Goal: Task Accomplishment & Management: Complete application form

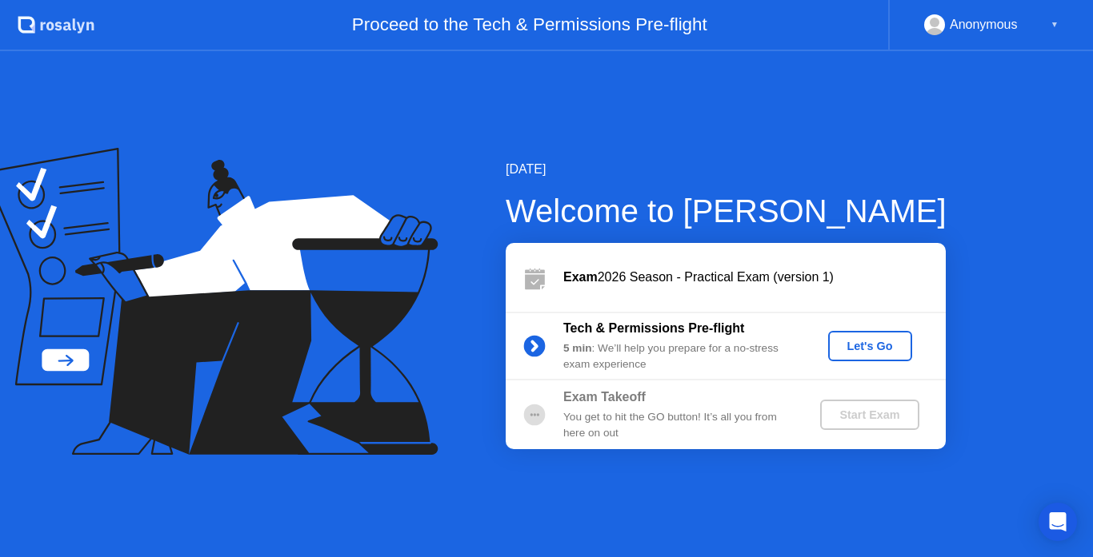
click at [863, 346] on div "Let's Go" at bounding box center [869, 346] width 71 height 13
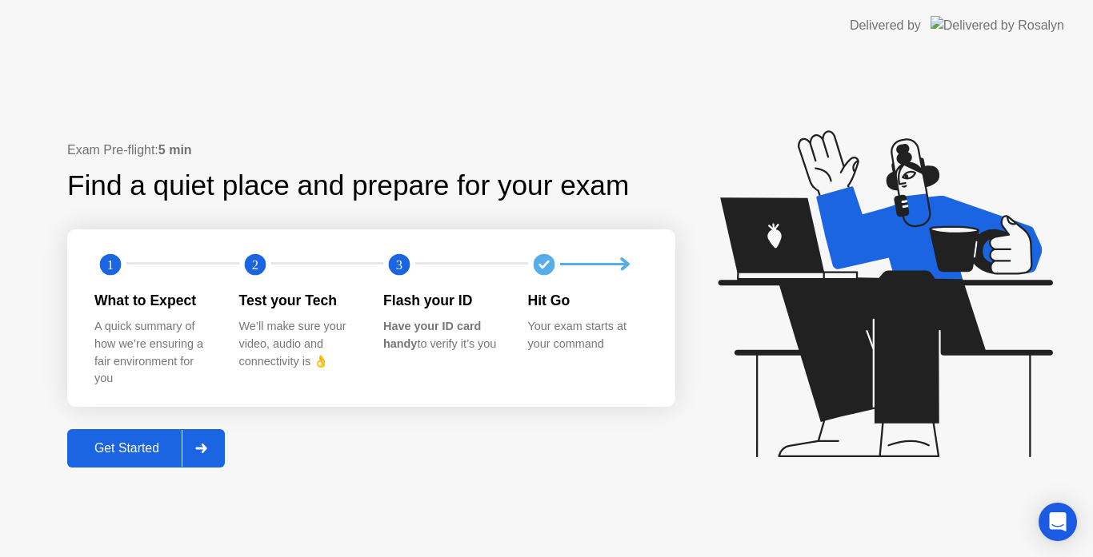
click at [200, 447] on icon at bounding box center [201, 449] width 12 height 10
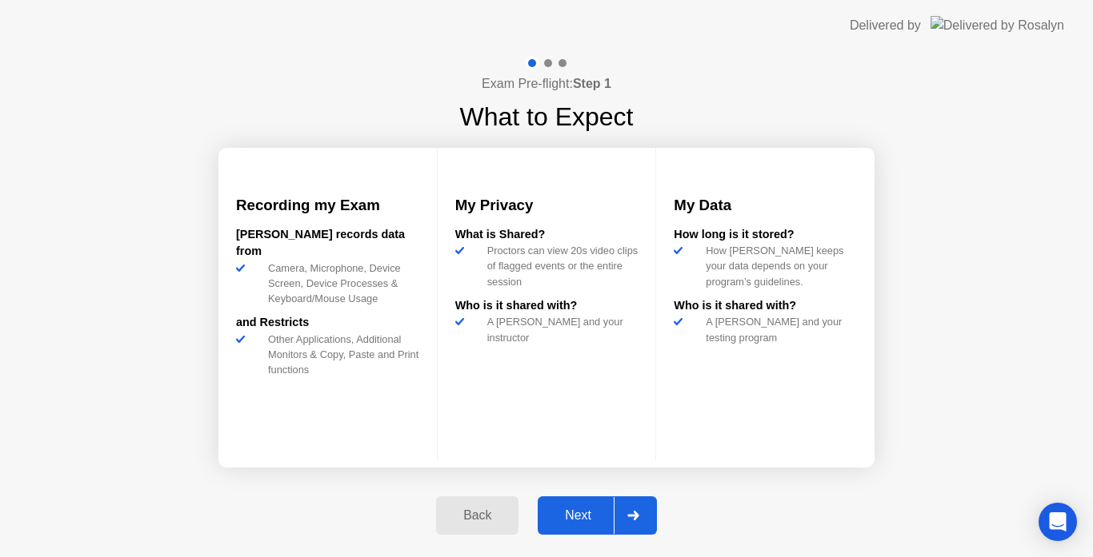
click at [625, 516] on div at bounding box center [632, 515] width 38 height 37
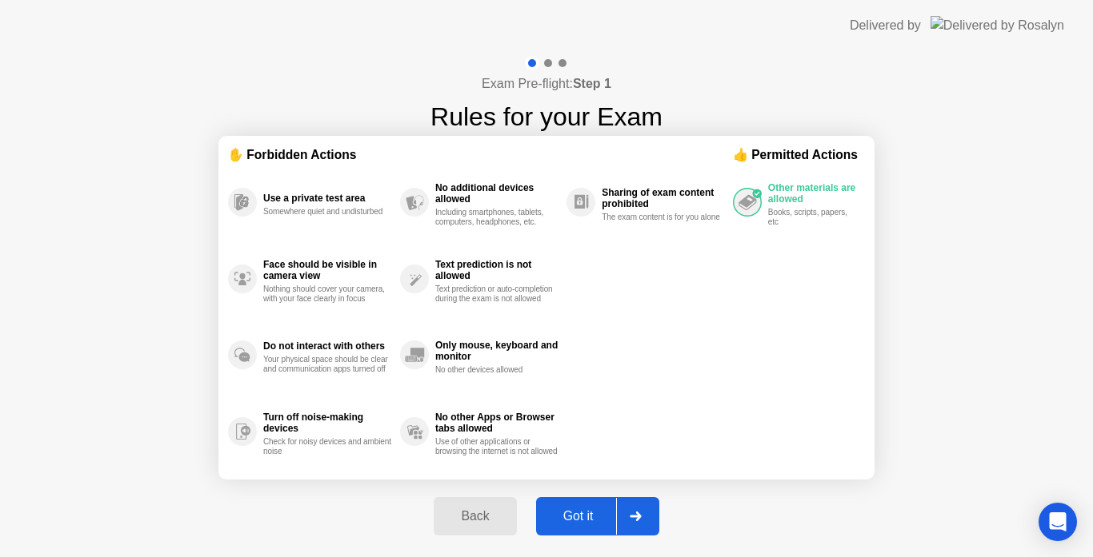
click at [625, 516] on div at bounding box center [635, 516] width 38 height 37
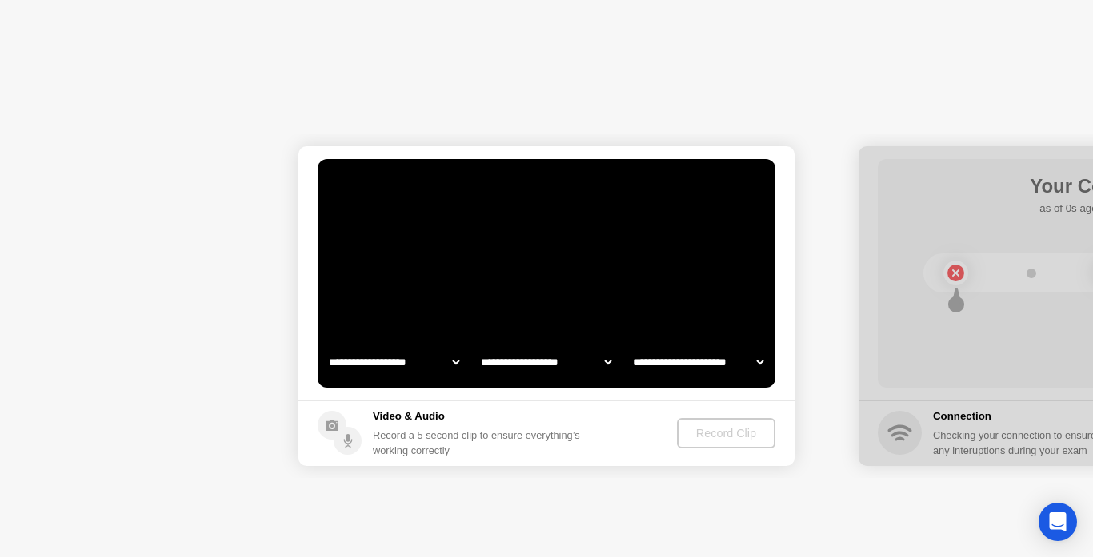
select select "**********"
select select "*******"
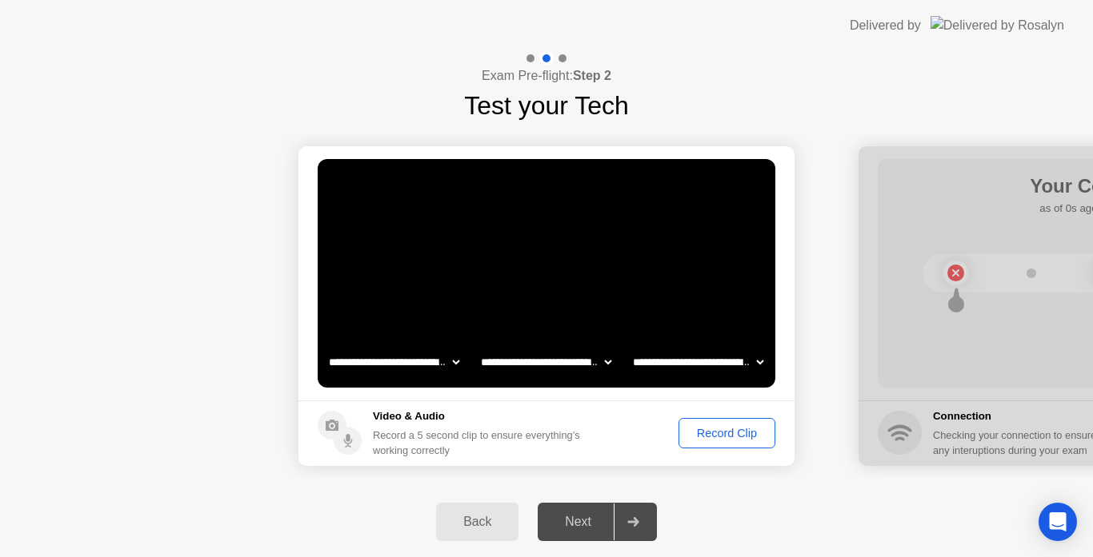
click at [725, 428] on div "Record Clip" at bounding box center [727, 433] width 86 height 13
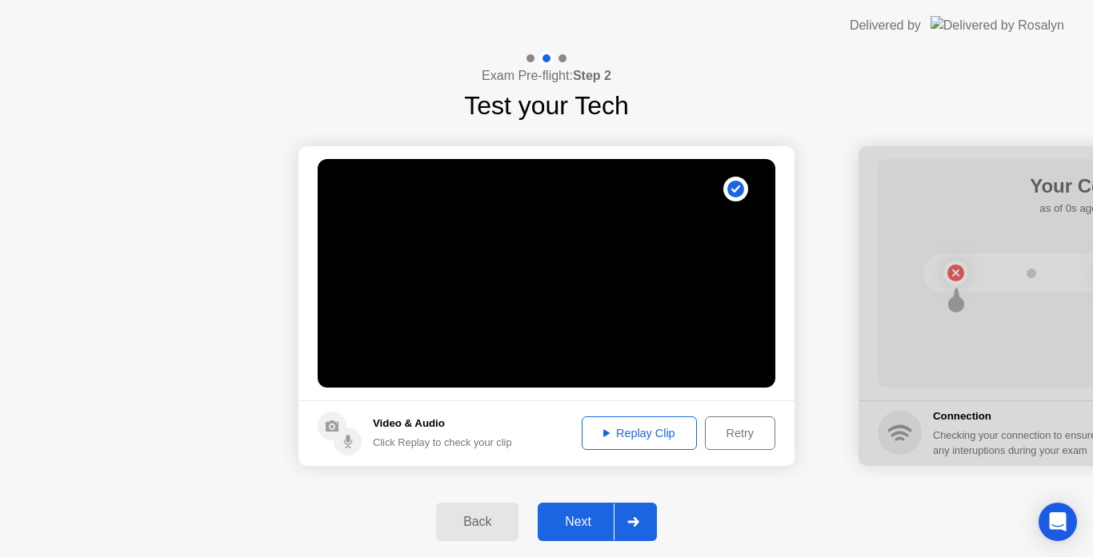
click at [648, 437] on div "Replay Clip" at bounding box center [639, 433] width 104 height 13
click at [636, 528] on div at bounding box center [632, 522] width 38 height 37
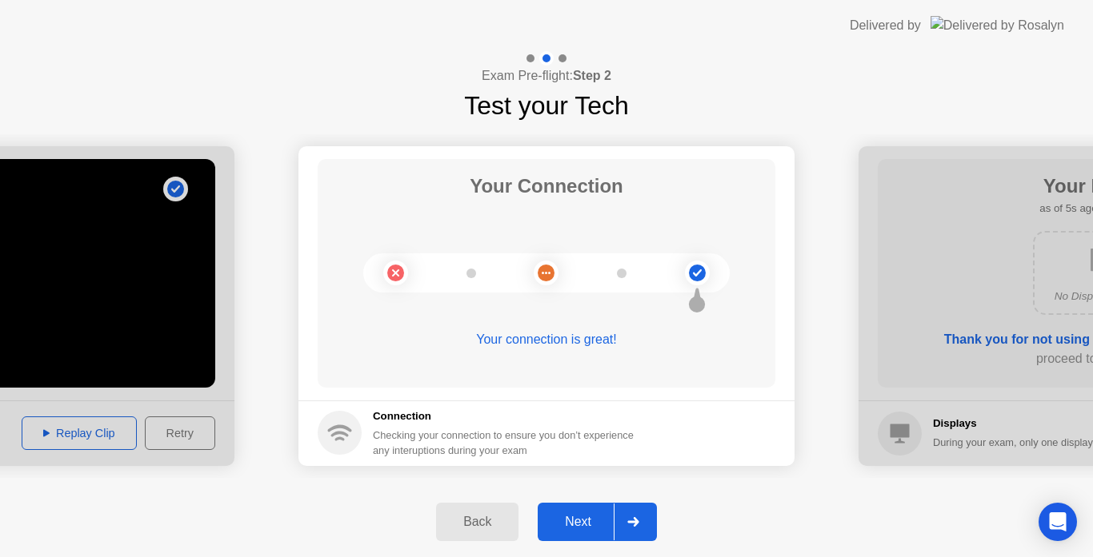
click at [636, 528] on div at bounding box center [632, 522] width 38 height 37
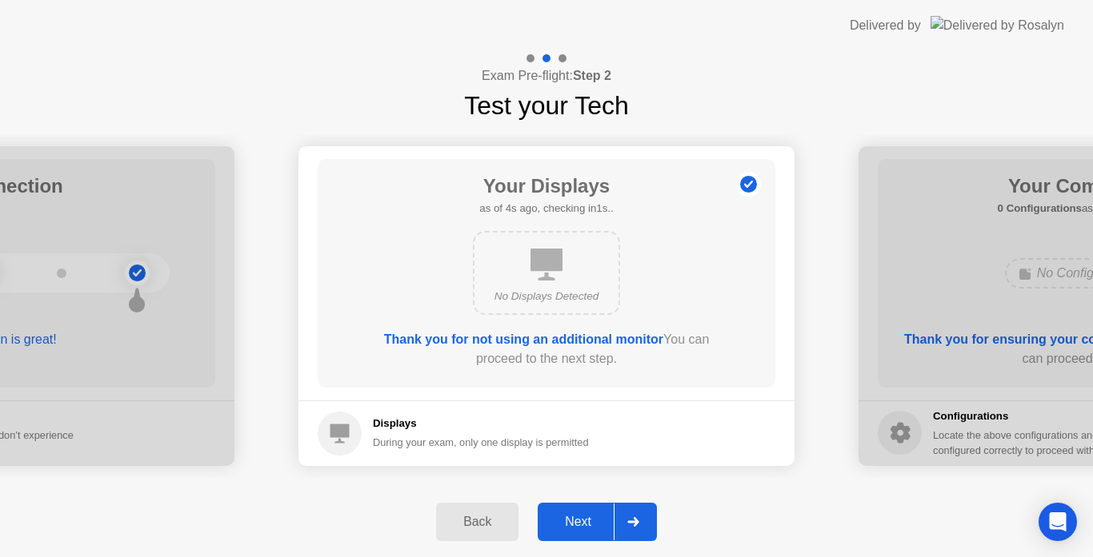
click at [636, 528] on div at bounding box center [632, 522] width 38 height 37
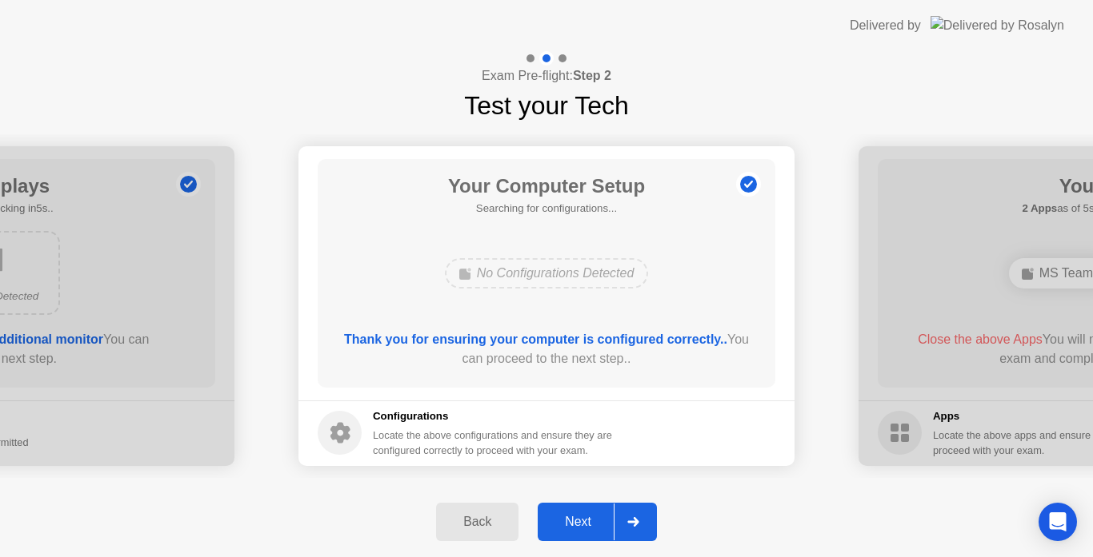
click at [636, 528] on div at bounding box center [632, 522] width 38 height 37
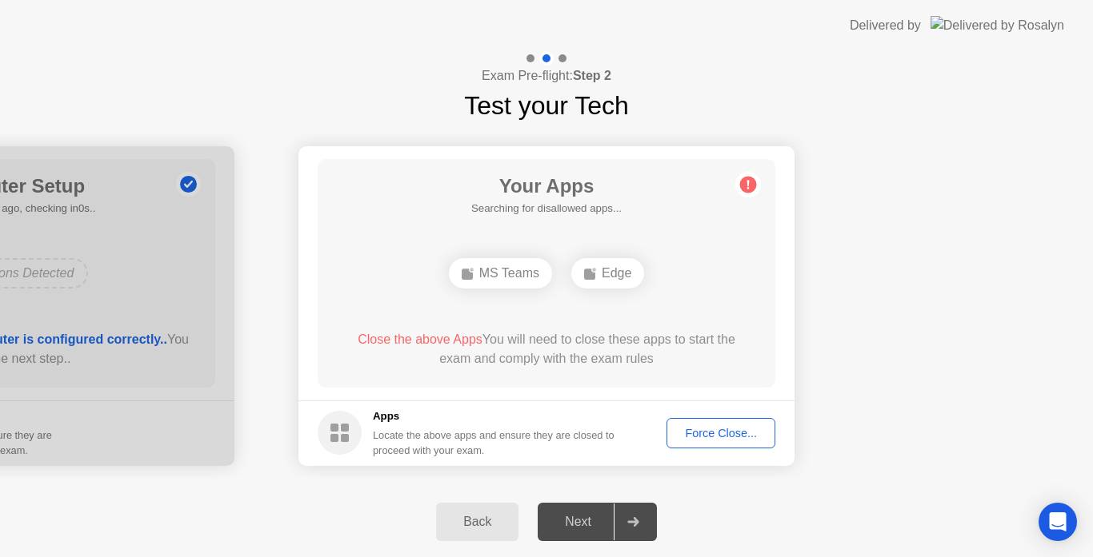
click at [711, 437] on div "Force Close..." at bounding box center [721, 433] width 98 height 13
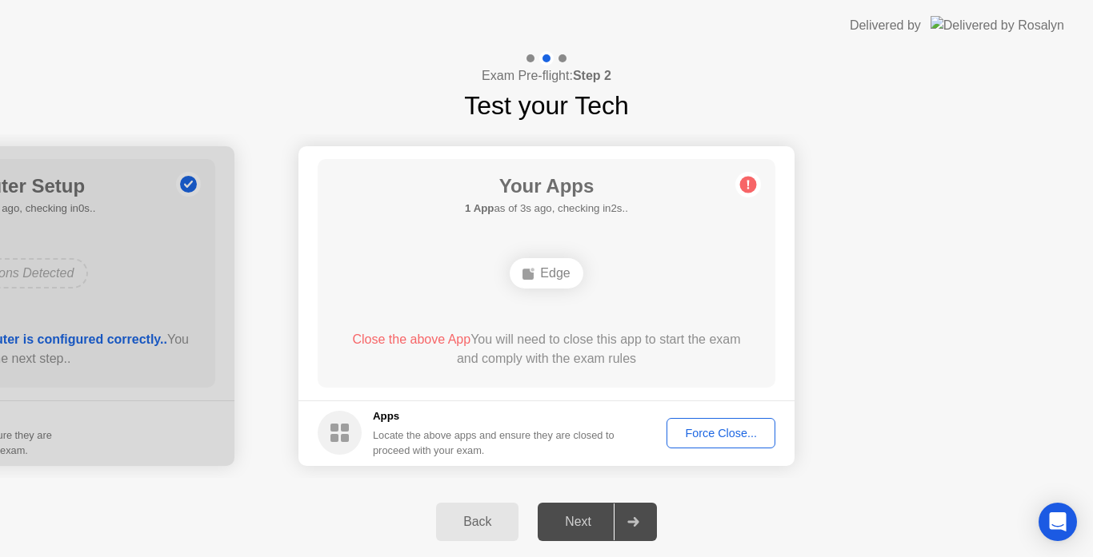
click at [696, 434] on div "Force Close..." at bounding box center [721, 433] width 98 height 13
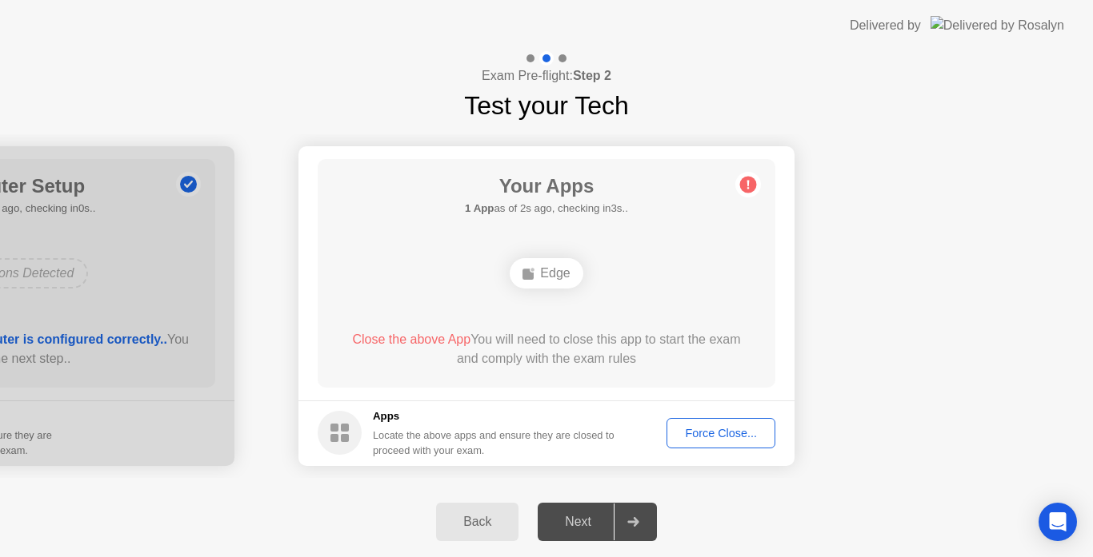
click at [705, 433] on div "Force Close..." at bounding box center [721, 433] width 98 height 13
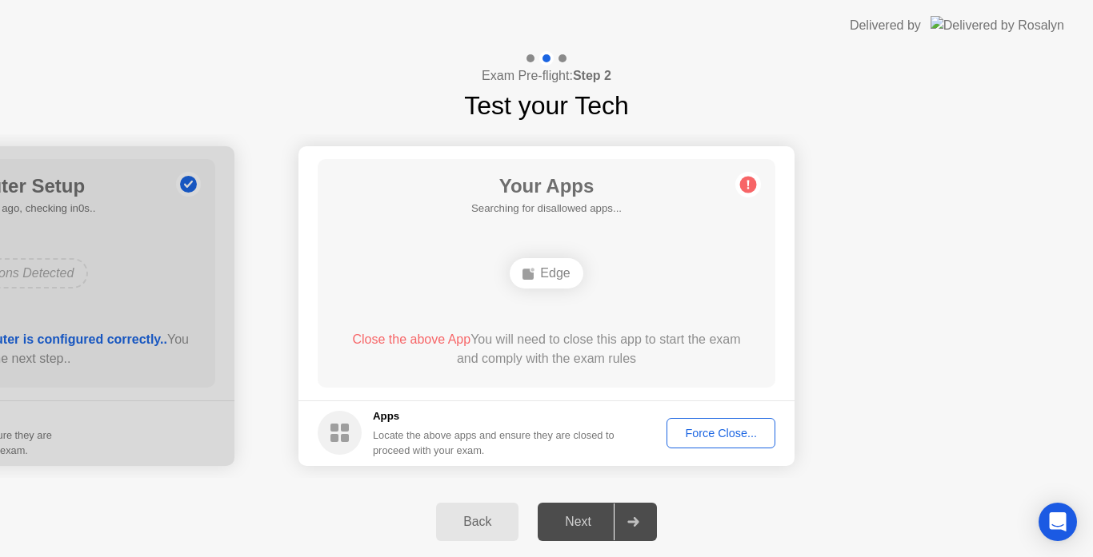
click at [716, 430] on div "Force Close..." at bounding box center [721, 433] width 98 height 13
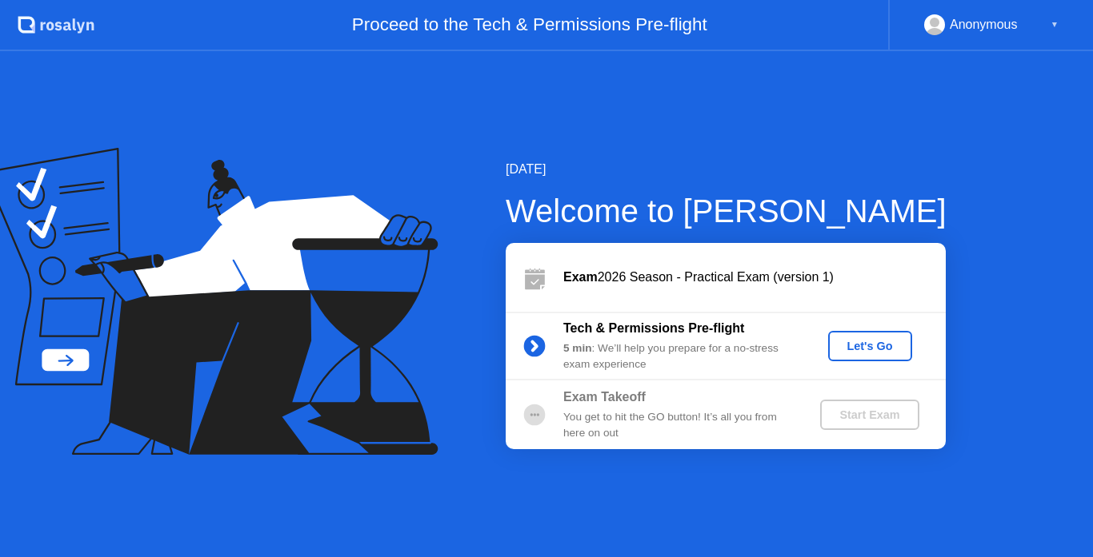
click at [849, 352] on div "Let's Go" at bounding box center [869, 346] width 71 height 13
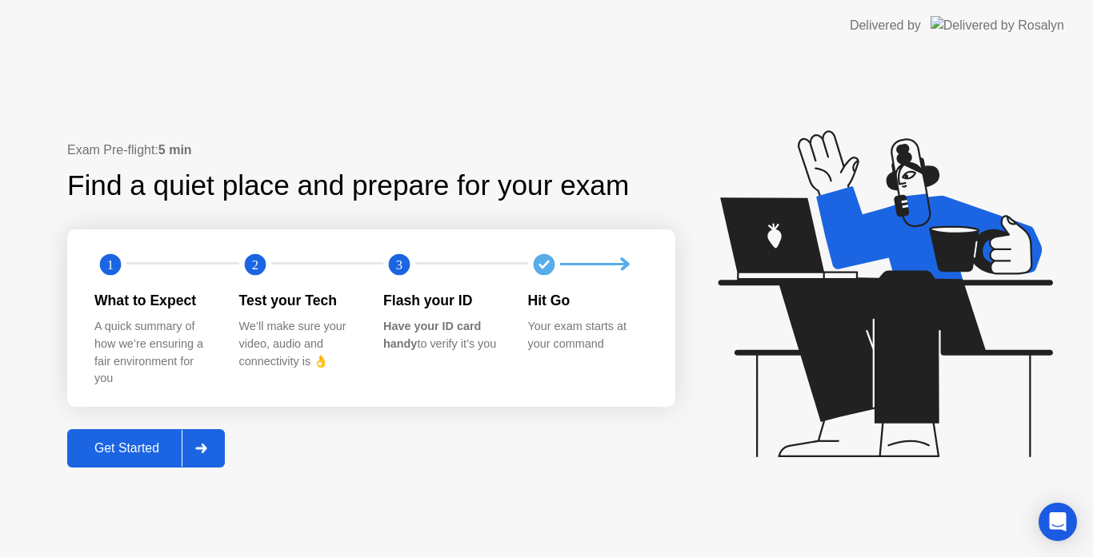
click at [203, 444] on icon at bounding box center [201, 449] width 12 height 10
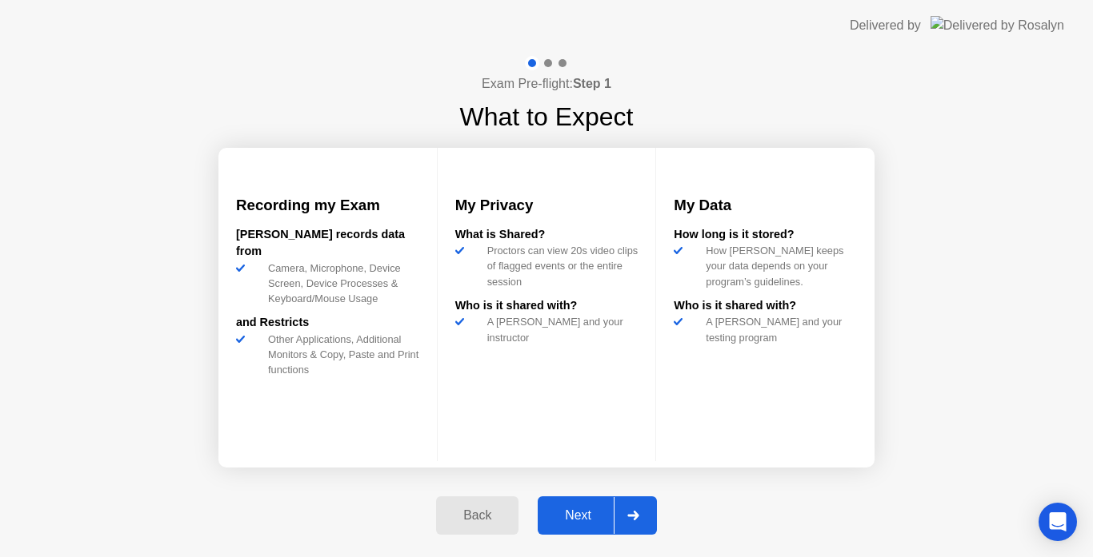
click at [629, 524] on div at bounding box center [632, 515] width 38 height 37
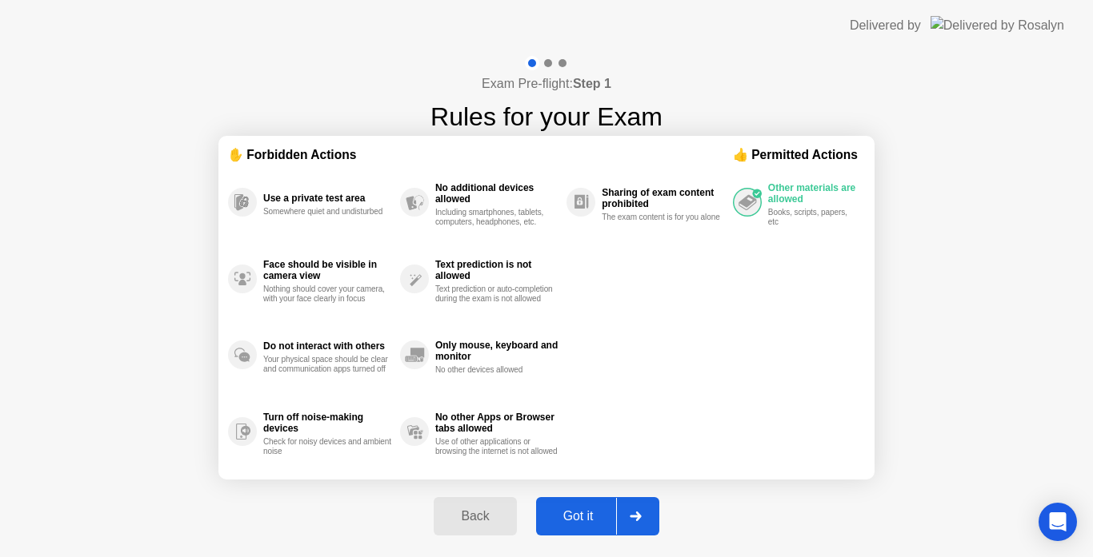
click at [629, 524] on div at bounding box center [635, 516] width 38 height 37
select select "Available cameras"
select select "Available speakers"
select select "Available microphones"
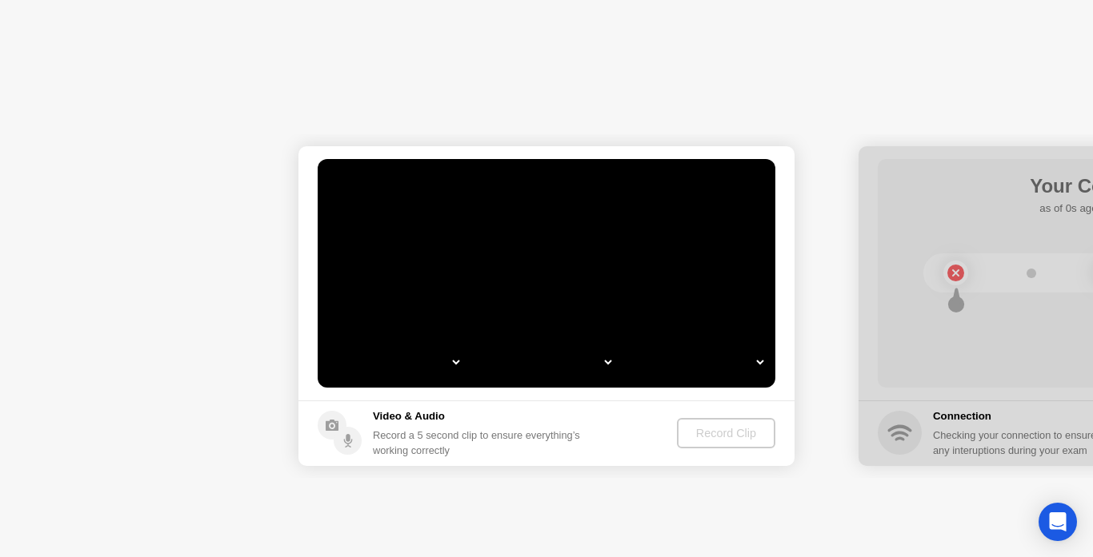
select select "**********"
select select "*******"
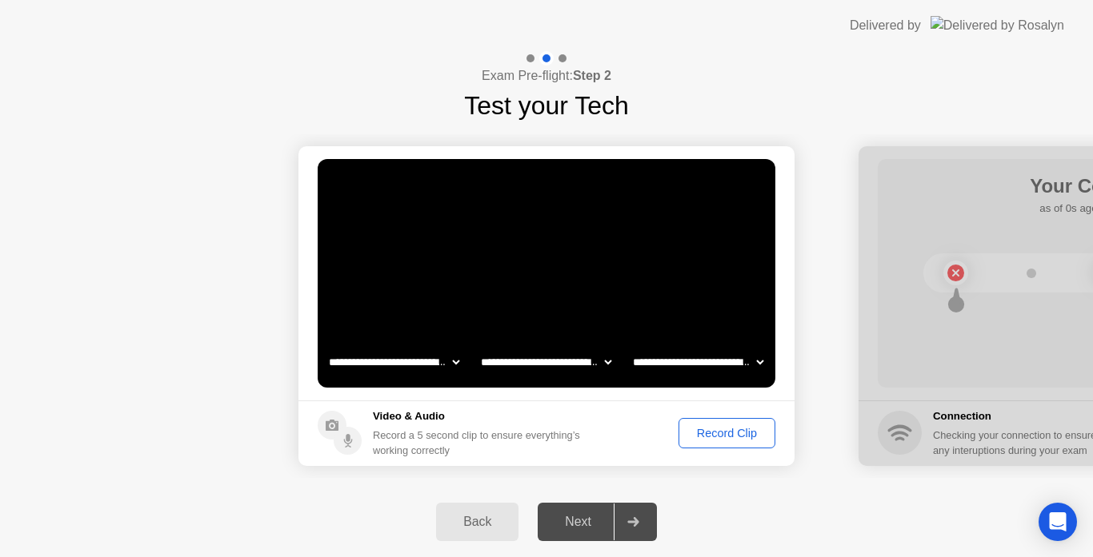
click at [713, 423] on button "Record Clip" at bounding box center [726, 433] width 97 height 30
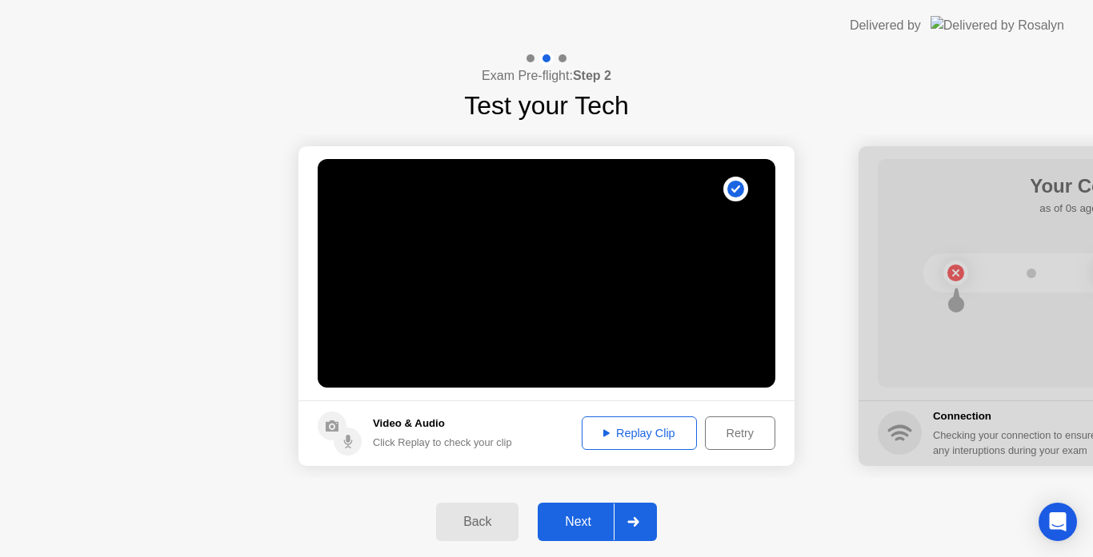
click at [632, 521] on icon at bounding box center [633, 522] width 12 height 10
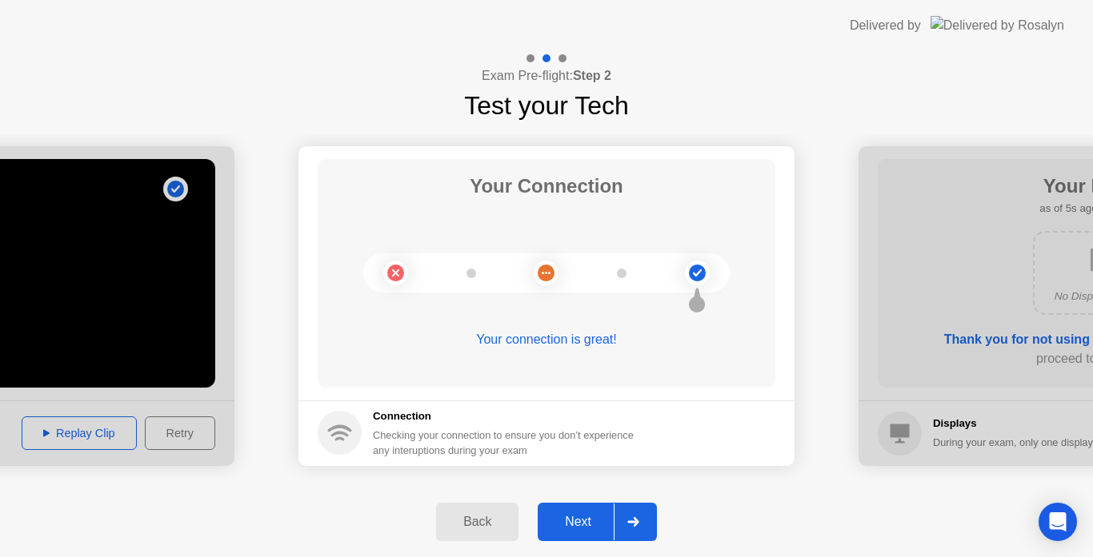
click at [632, 521] on icon at bounding box center [633, 522] width 12 height 10
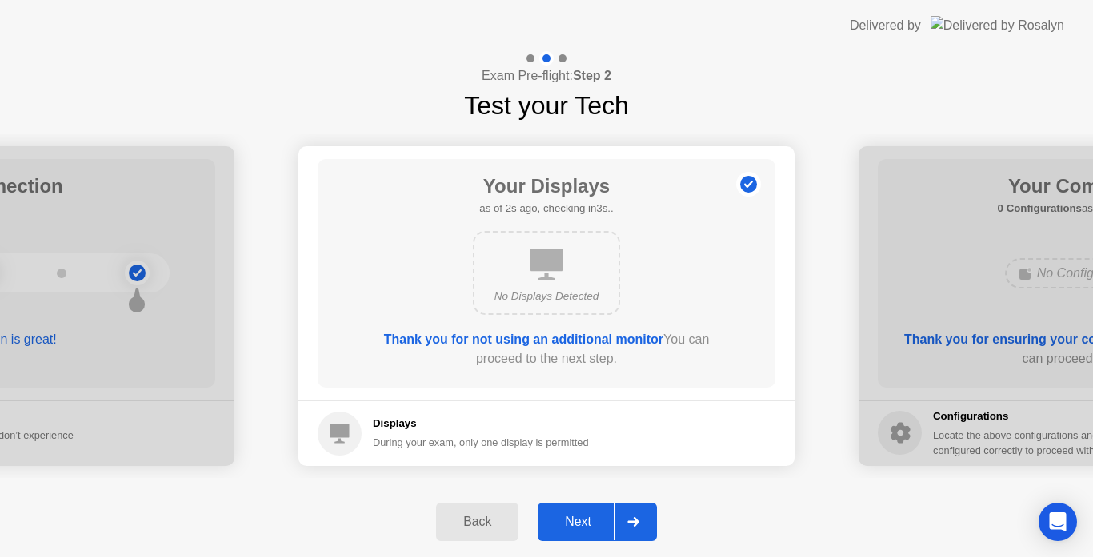
click at [632, 521] on icon at bounding box center [633, 522] width 12 height 10
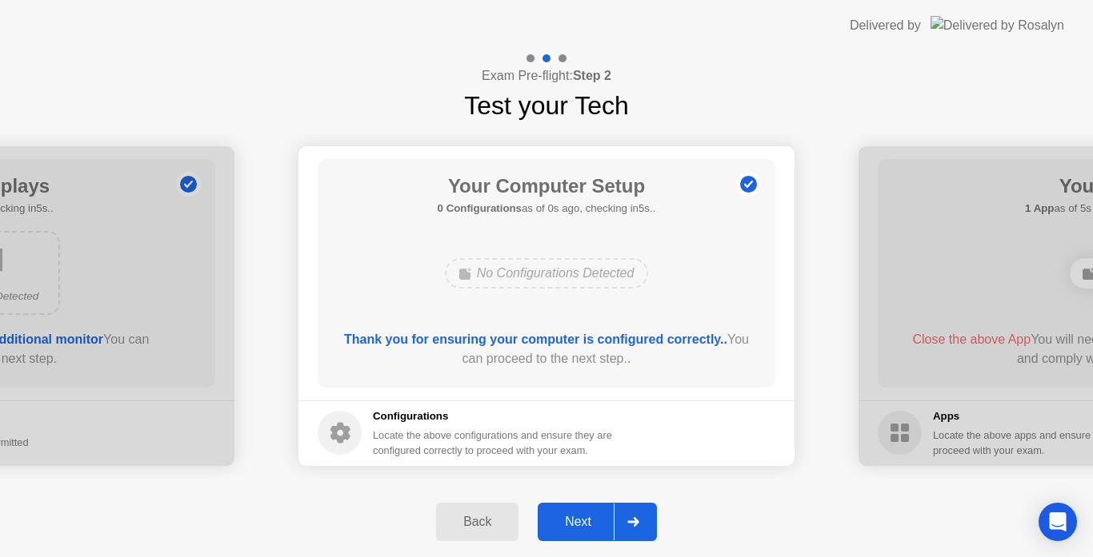
click at [632, 521] on icon at bounding box center [633, 522] width 12 height 10
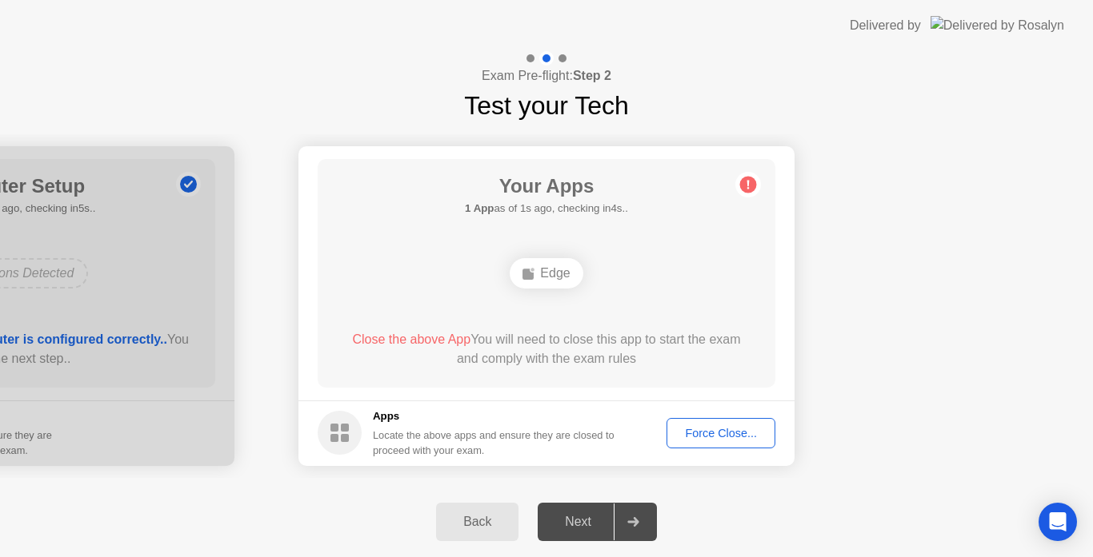
click at [549, 274] on div "Edge" at bounding box center [545, 273] width 73 height 30
click at [691, 435] on div "Force Close..." at bounding box center [721, 433] width 98 height 13
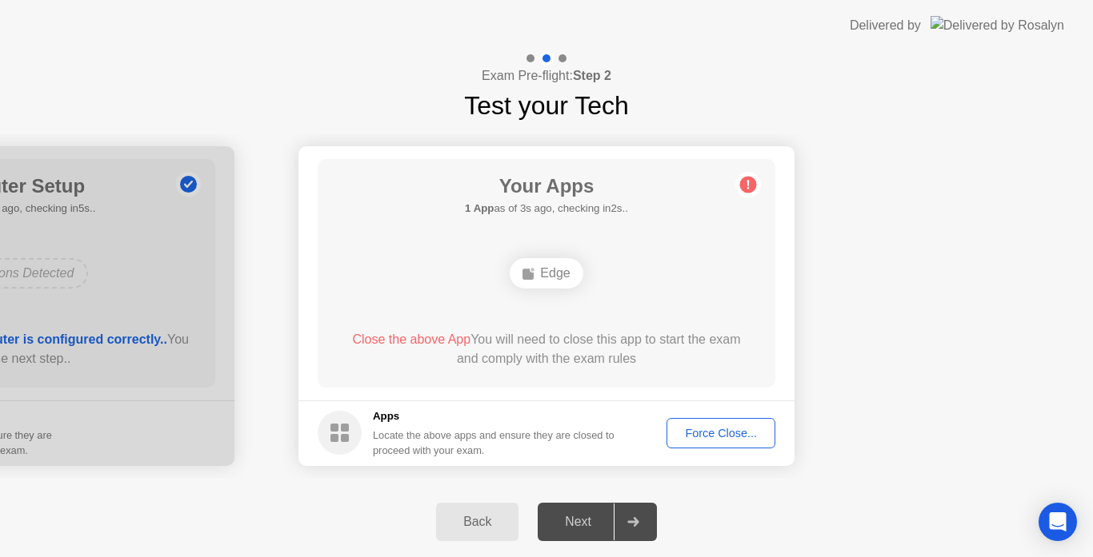
click at [732, 442] on button "Force Close..." at bounding box center [720, 433] width 109 height 30
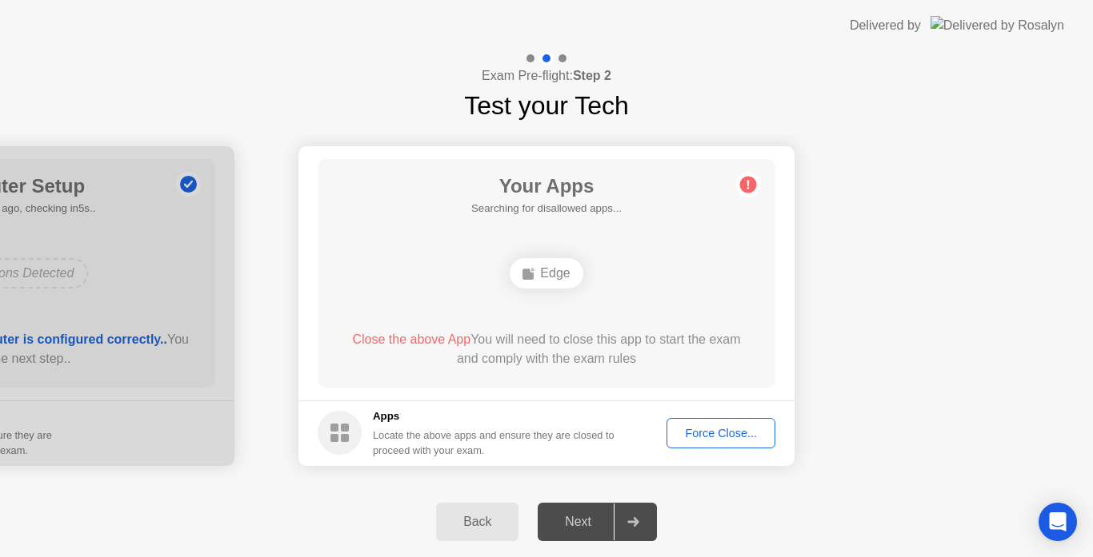
click at [709, 433] on div "Force Close..." at bounding box center [721, 433] width 98 height 13
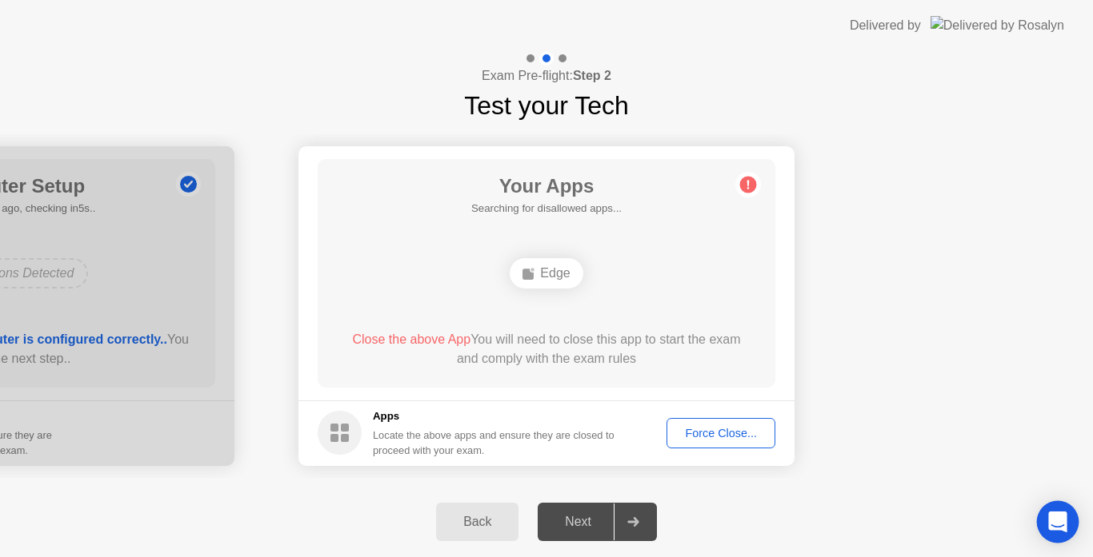
click at [1058, 525] on icon "Open Intercom Messenger" at bounding box center [1057, 522] width 18 height 21
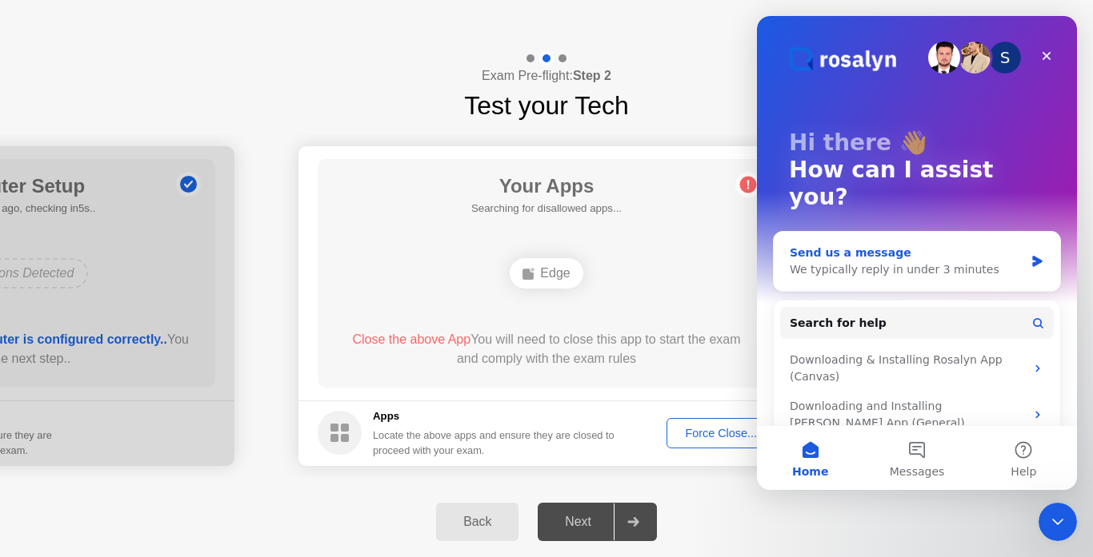
click at [813, 245] on div "Send us a message" at bounding box center [906, 253] width 234 height 17
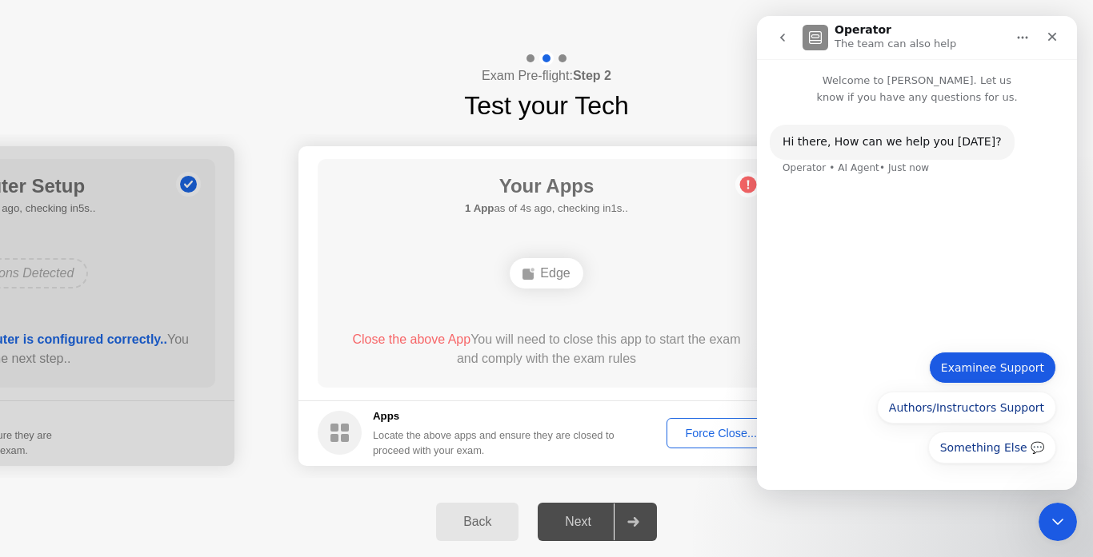
click at [985, 373] on button "Examinee Support" at bounding box center [992, 368] width 127 height 32
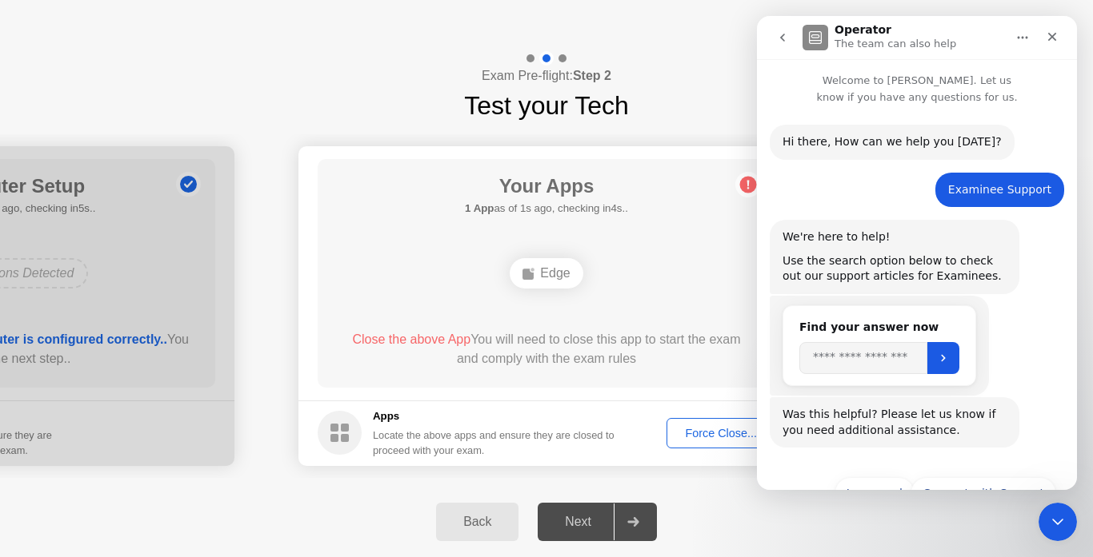
scroll to position [47, 0]
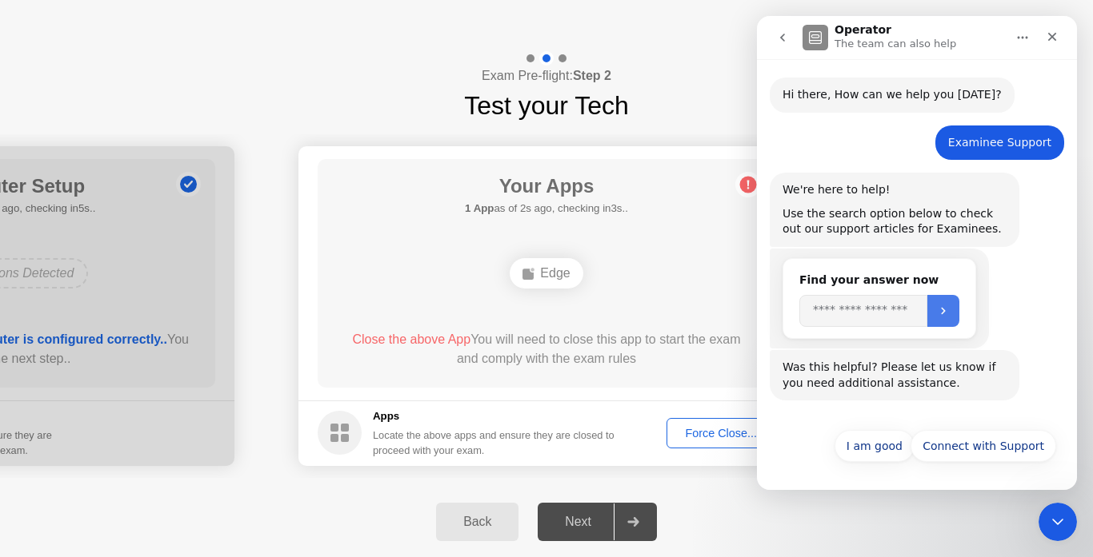
click at [949, 308] on icon "Submit" at bounding box center [943, 311] width 13 height 13
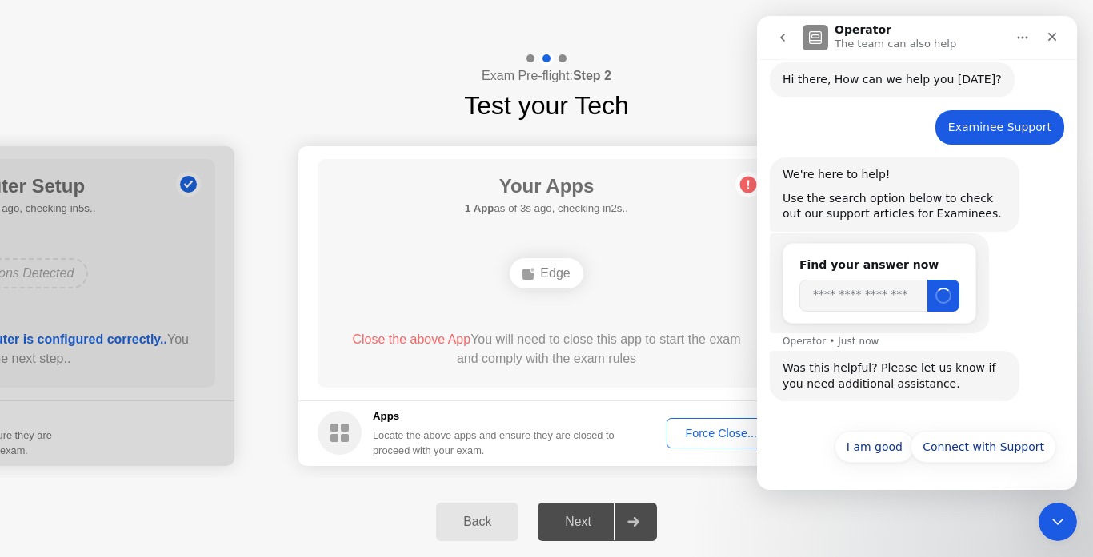
scroll to position [63, 0]
click at [949, 290] on icon "Submit" at bounding box center [943, 295] width 13 height 13
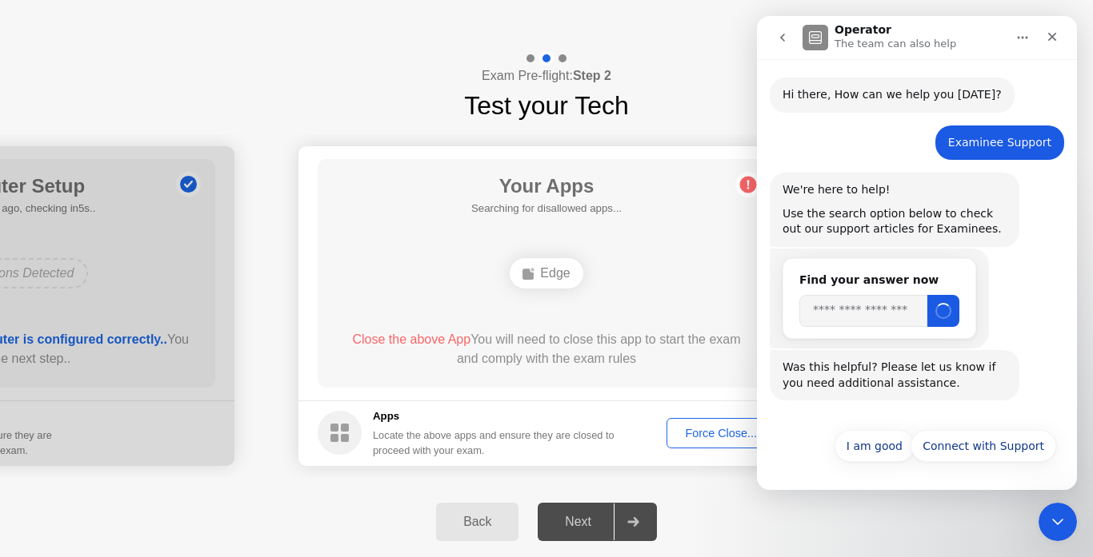
scroll to position [47, 0]
click at [886, 317] on input "Search" at bounding box center [863, 311] width 128 height 32
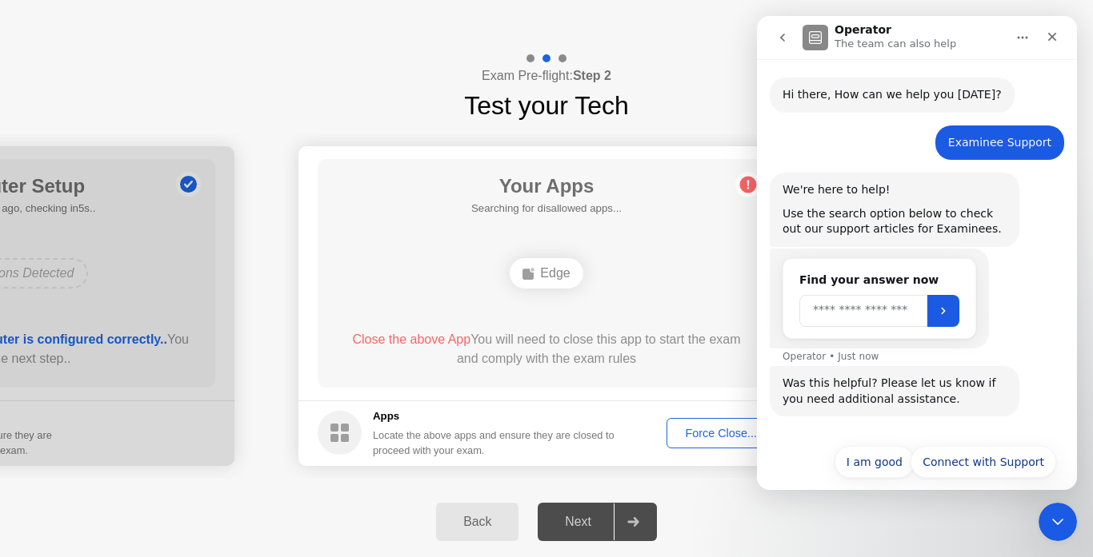
scroll to position [63, 0]
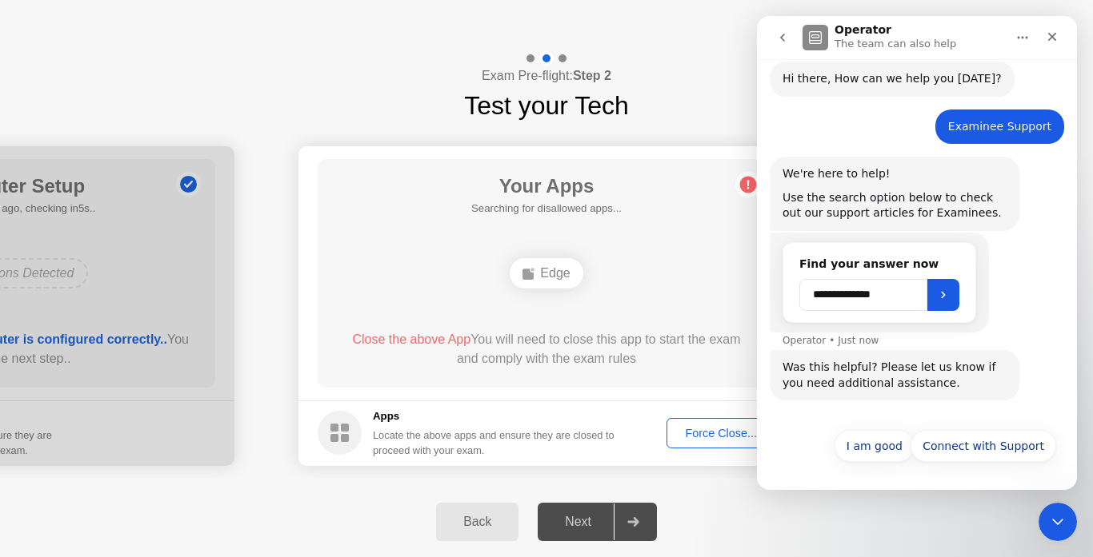
type input "**********"
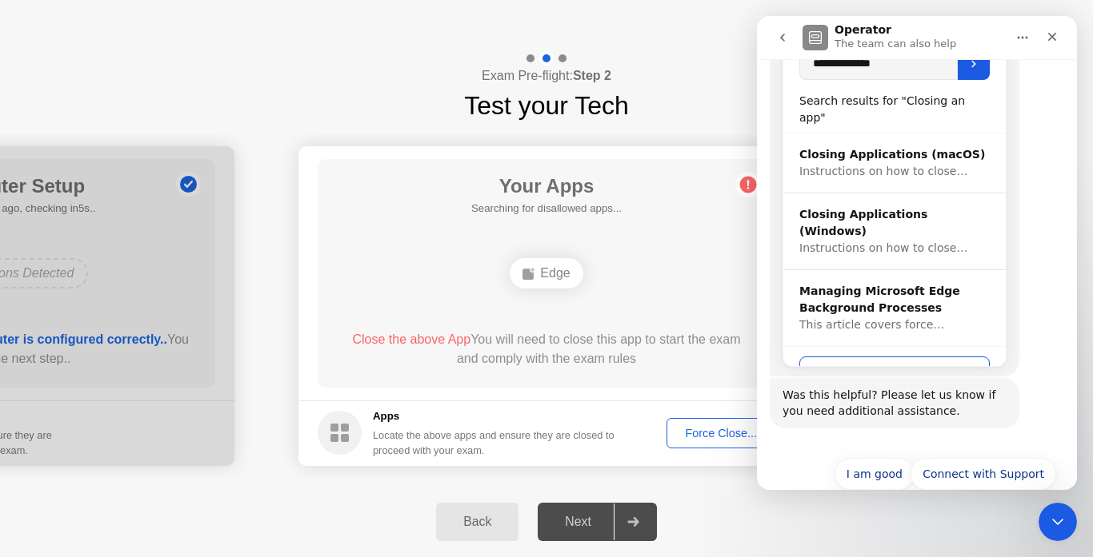
scroll to position [322, 0]
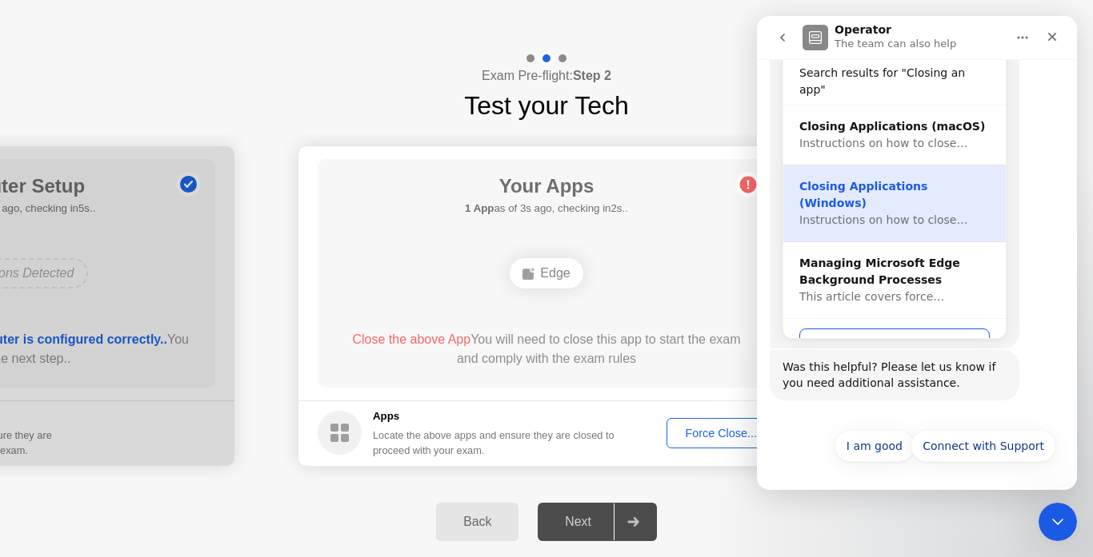
click at [917, 178] on div "Closing Applications (Windows)" at bounding box center [894, 195] width 190 height 34
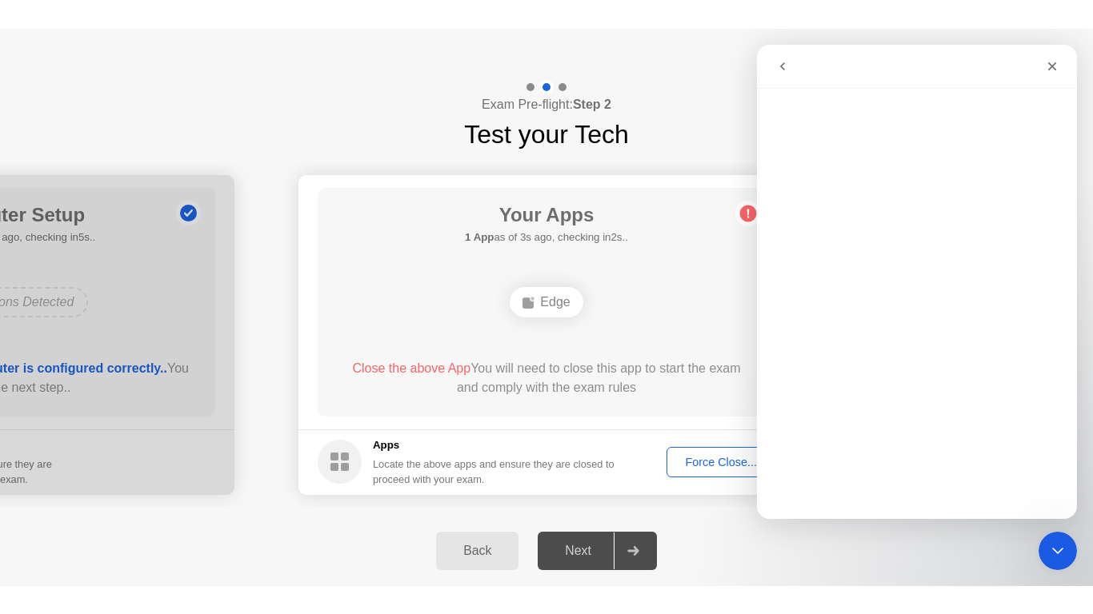
scroll to position [0, 0]
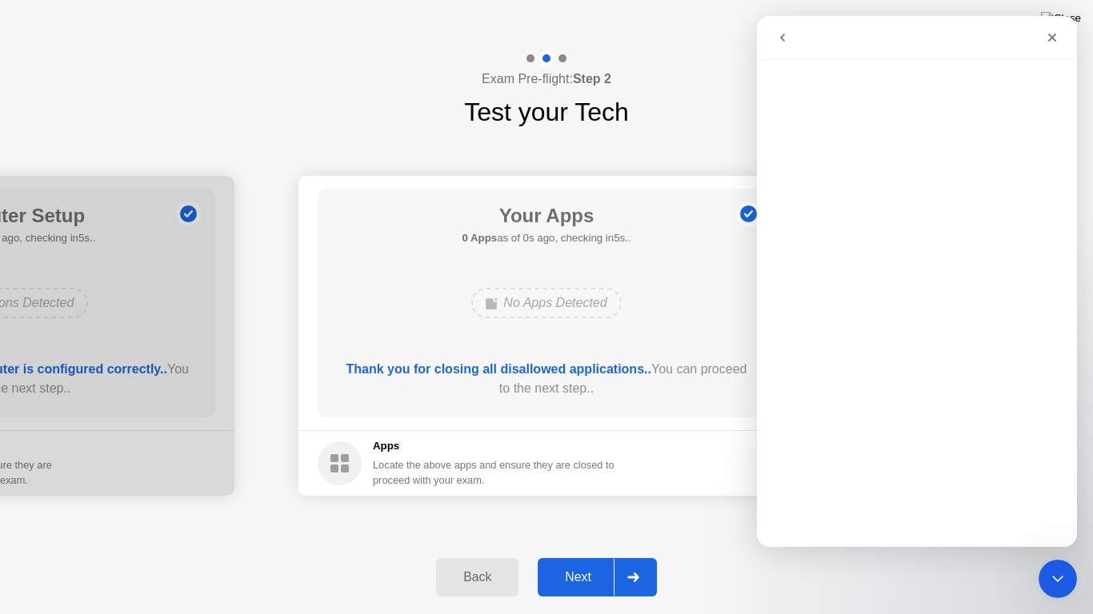
click at [822, 557] on div "Back Next" at bounding box center [546, 578] width 1093 height 74
click at [1053, 34] on icon "Close" at bounding box center [1051, 37] width 13 height 13
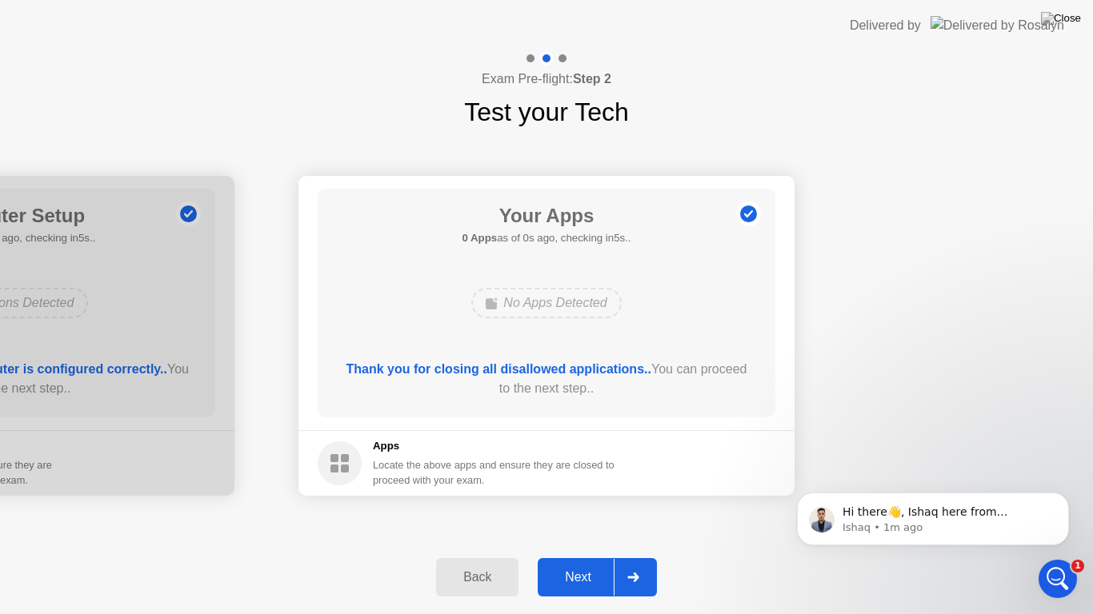
click at [634, 557] on icon at bounding box center [633, 578] width 12 height 10
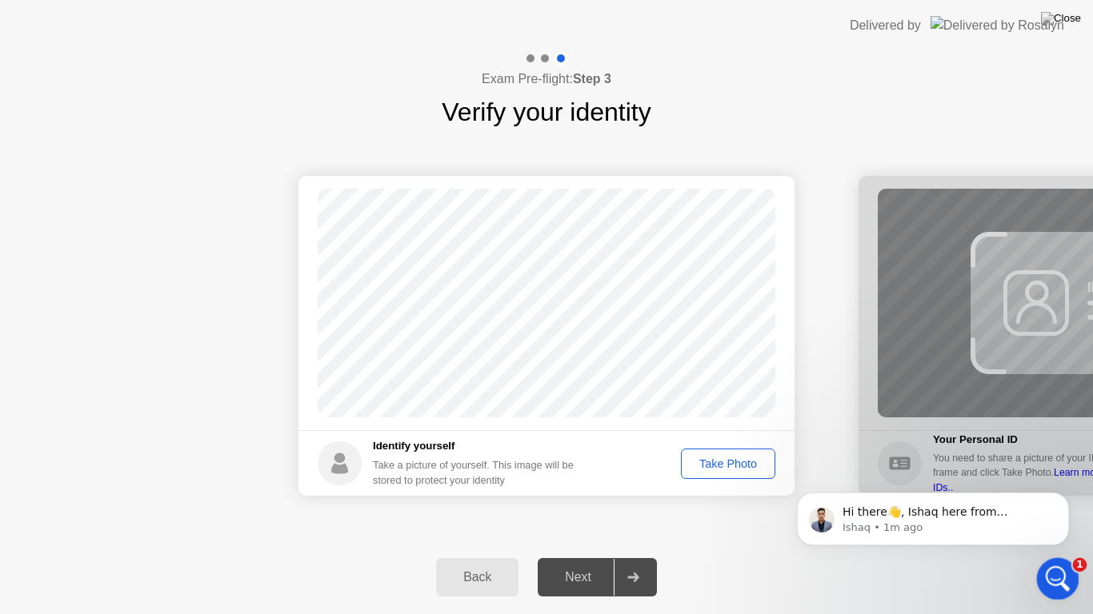
click at [1057, 557] on icon "Open Intercom Messenger" at bounding box center [1055, 577] width 26 height 26
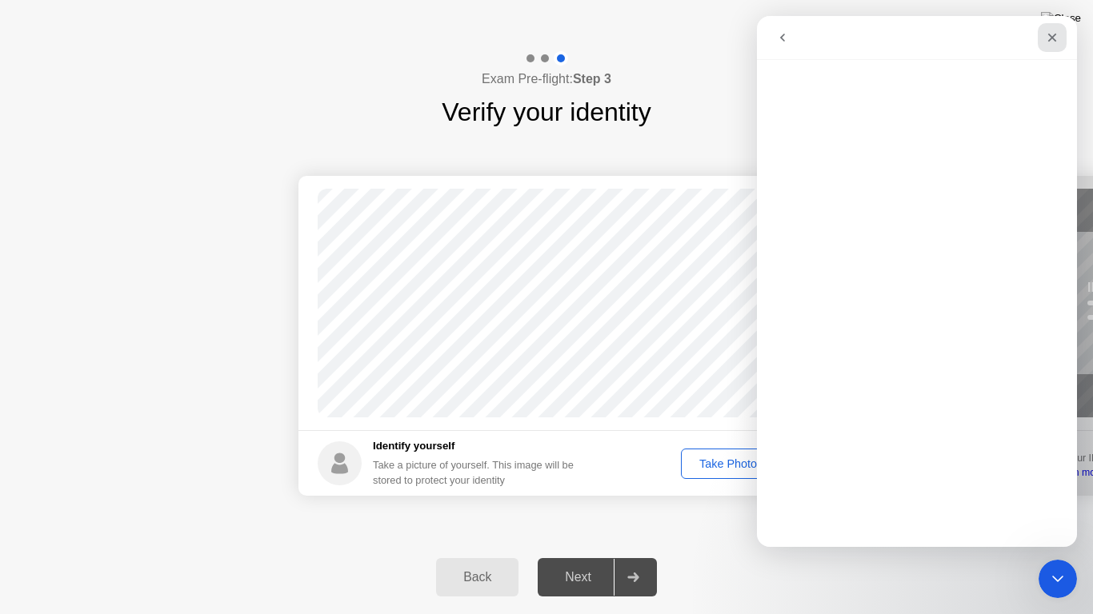
click at [1049, 40] on icon "Close" at bounding box center [1052, 38] width 9 height 9
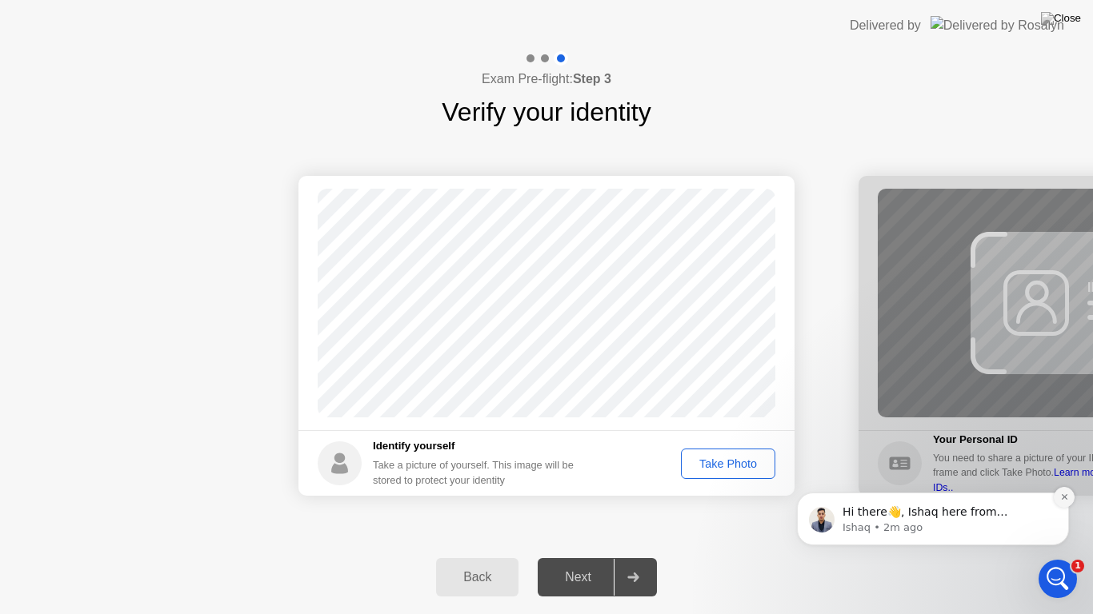
click at [1069, 498] on button "Dismiss notification" at bounding box center [1063, 497] width 21 height 21
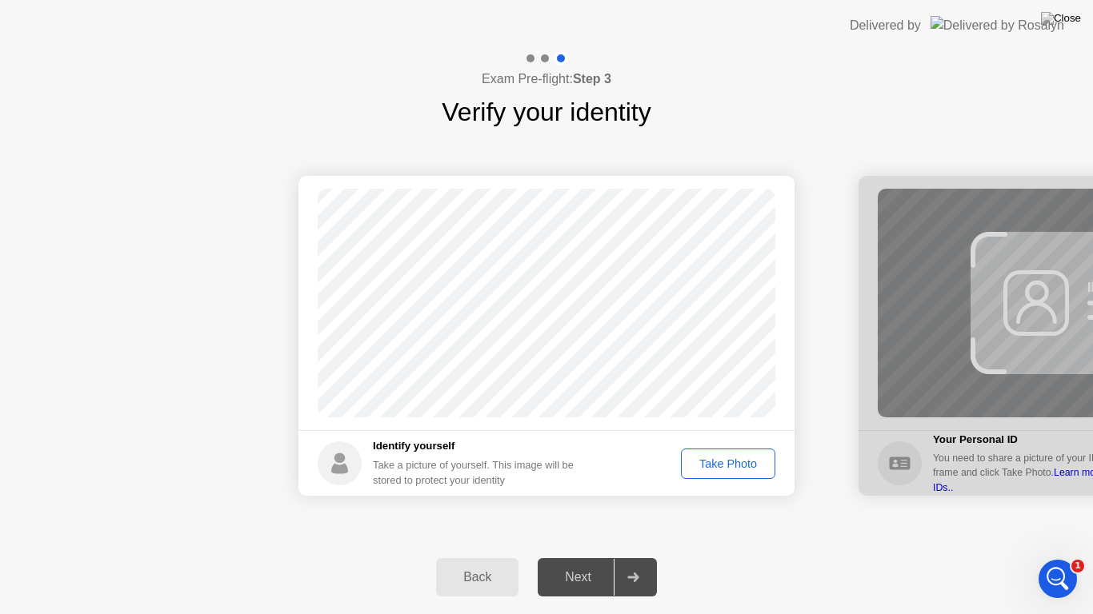
click at [709, 461] on div "Take Photo" at bounding box center [727, 463] width 83 height 13
click at [634, 557] on div at bounding box center [632, 577] width 38 height 37
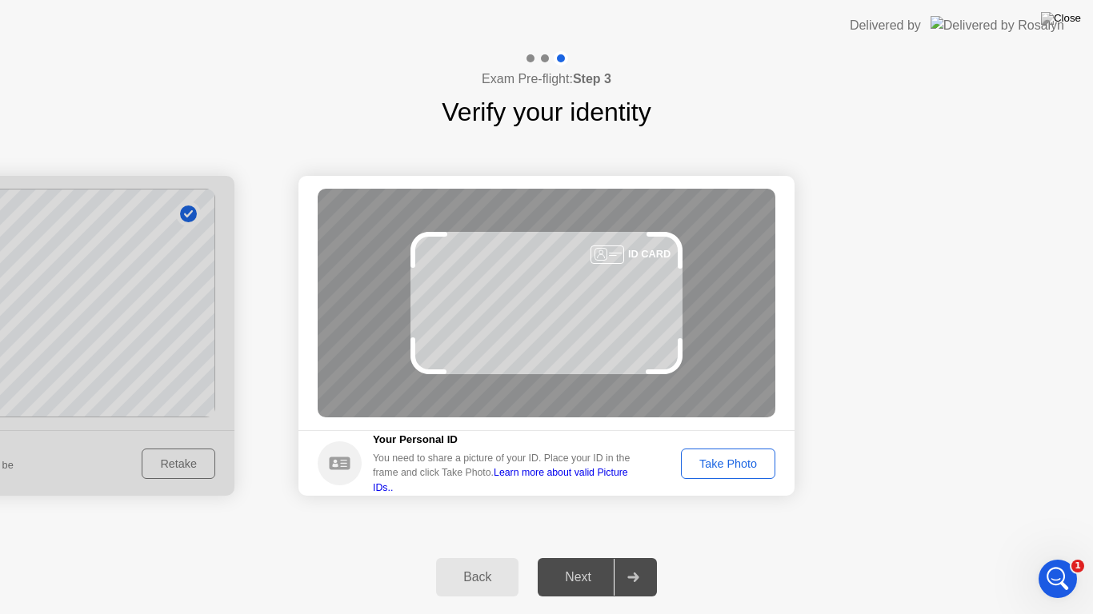
click at [634, 557] on div at bounding box center [632, 577] width 38 height 37
click at [733, 465] on div "Take Photo" at bounding box center [727, 463] width 83 height 13
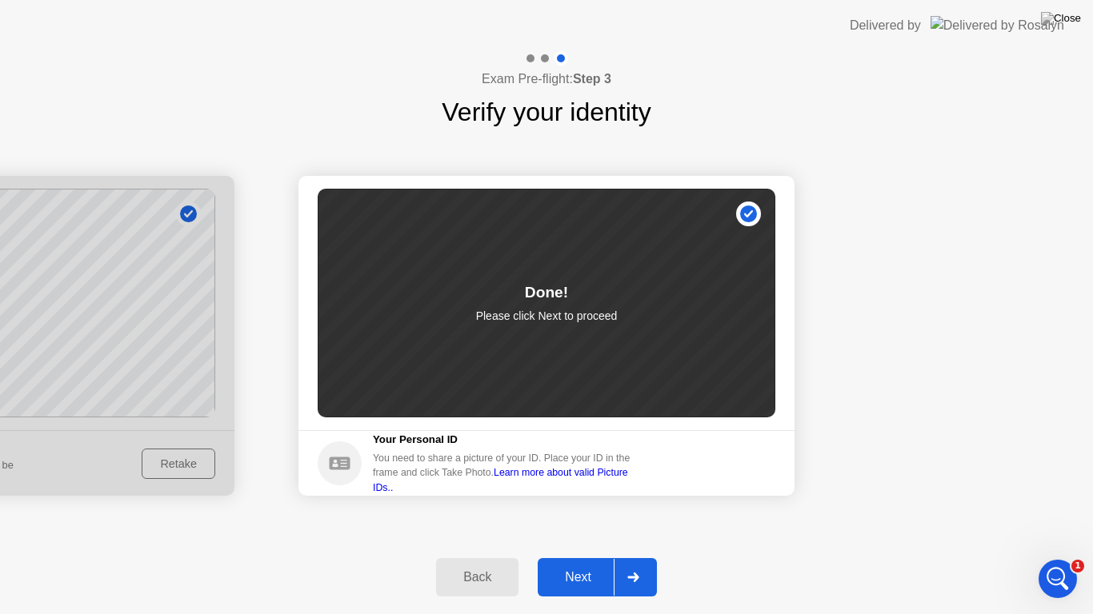
click at [638, 557] on div at bounding box center [632, 577] width 38 height 37
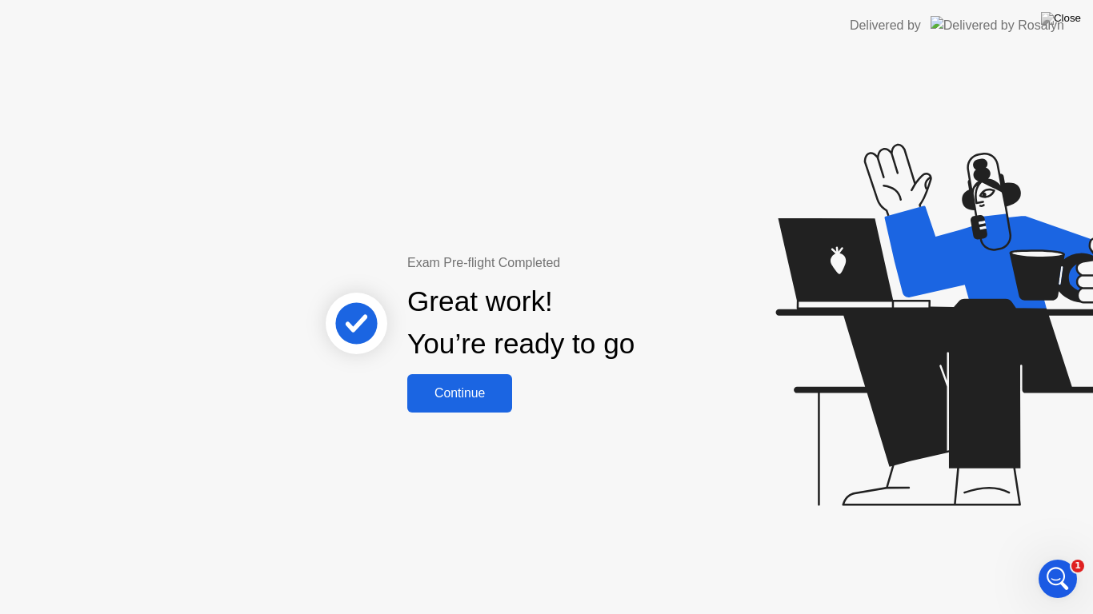
click at [463, 396] on div "Continue" at bounding box center [459, 393] width 95 height 14
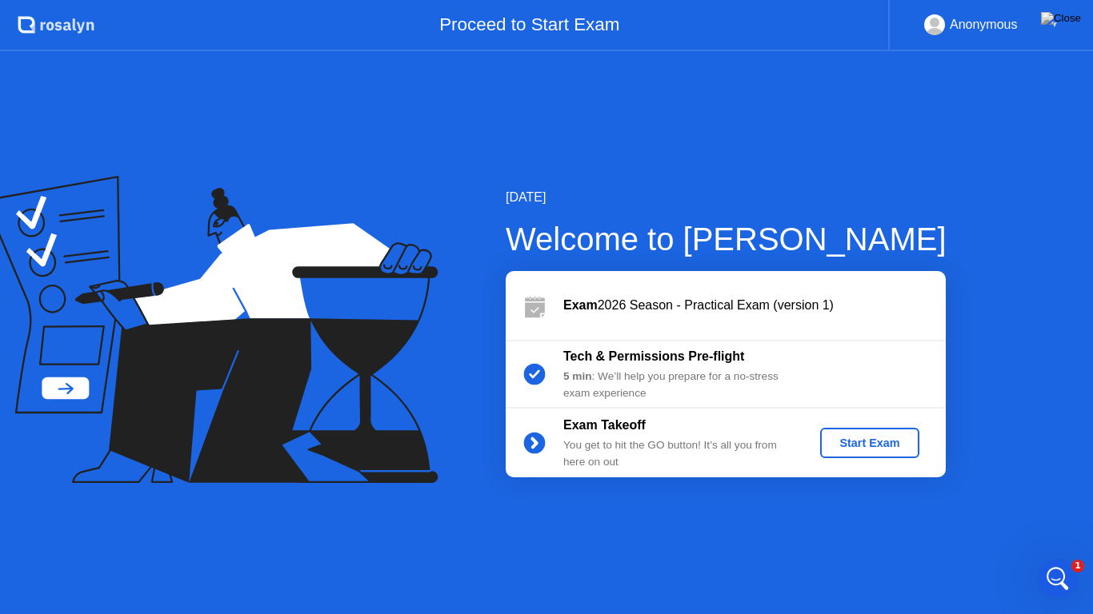
click at [873, 444] on div "Start Exam" at bounding box center [869, 443] width 86 height 13
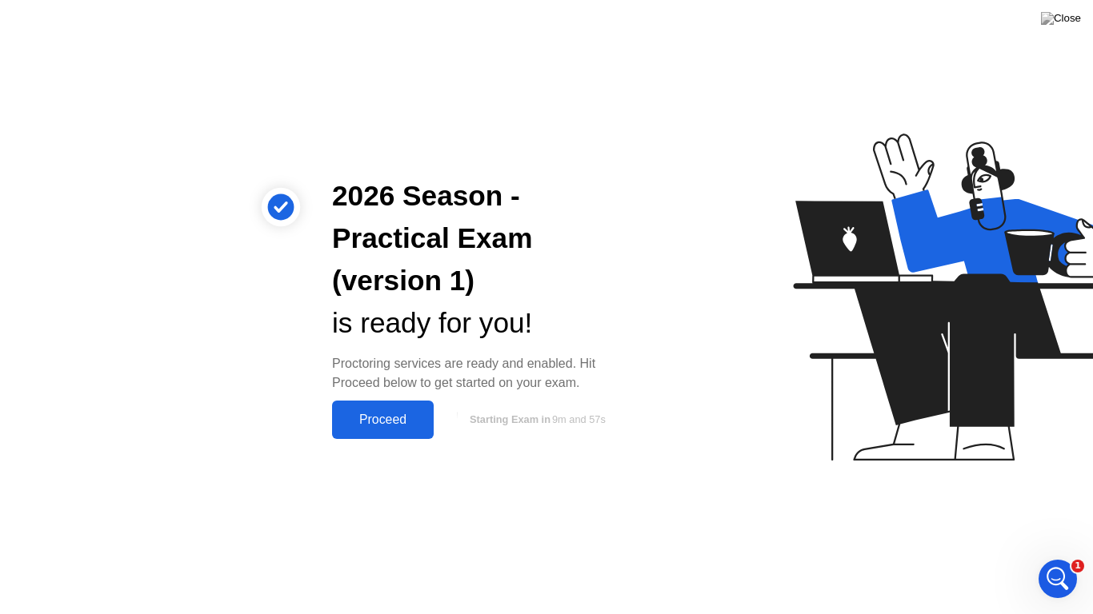
click at [351, 424] on div "Proceed" at bounding box center [383, 420] width 92 height 14
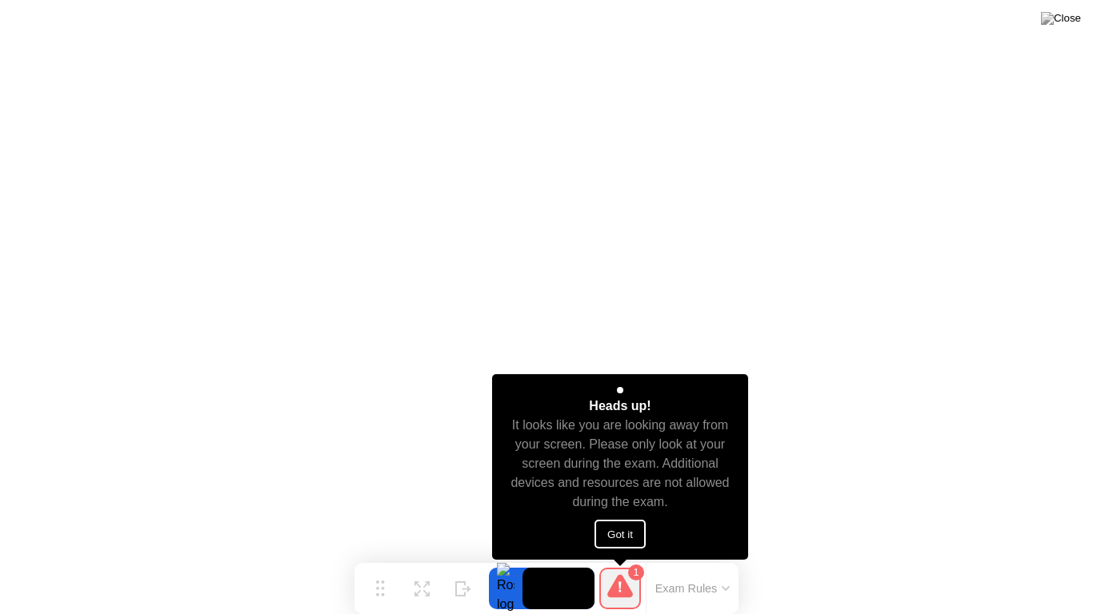
click at [623, 534] on button "Got it" at bounding box center [619, 534] width 51 height 29
